Goal: Information Seeking & Learning: Check status

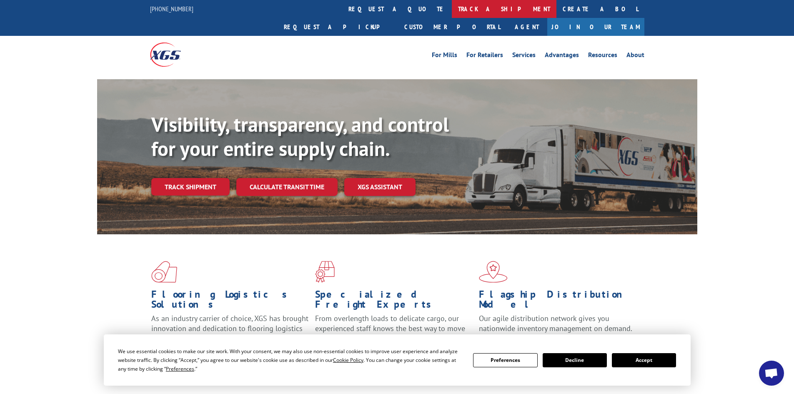
click at [452, 2] on link "track a shipment" at bounding box center [504, 9] width 105 height 18
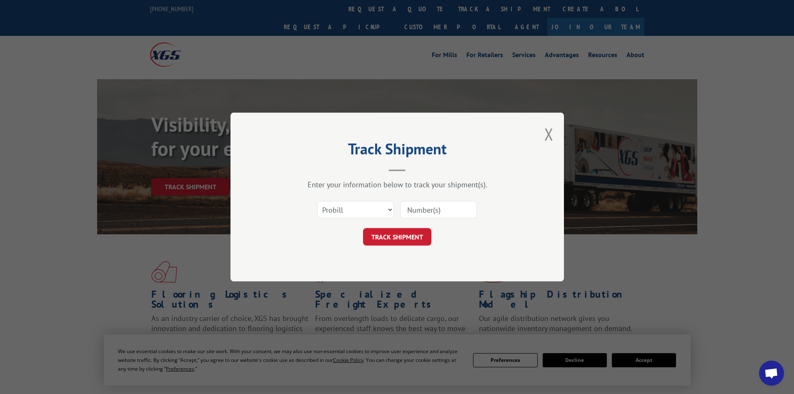
click at [414, 207] on input at bounding box center [438, 210] width 77 height 18
click at [427, 203] on input at bounding box center [438, 210] width 77 height 18
paste input "16288860"
type input "16288860"
click at [397, 244] on button "TRACK SHIPMENT" at bounding box center [397, 237] width 68 height 18
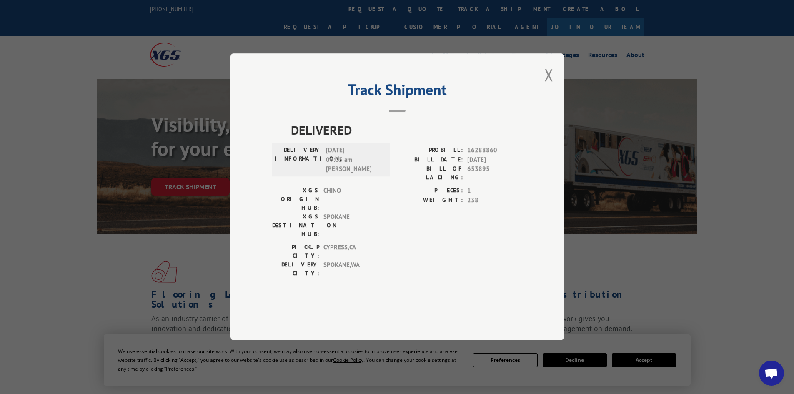
click at [486, 156] on span "16288860" at bounding box center [494, 151] width 55 height 10
copy span "16288860"
click at [160, 110] on div "Track Shipment DELIVERED DELIVERY INFORMATION: [DATE] 09:05 am [PERSON_NAME] PR…" at bounding box center [397, 197] width 794 height 394
click at [87, 6] on div "Track Shipment DELIVERED DELIVERY INFORMATION: [DATE] 09:05 am [PERSON_NAME] PR…" at bounding box center [397, 197] width 794 height 394
